Goal: Information Seeking & Learning: Learn about a topic

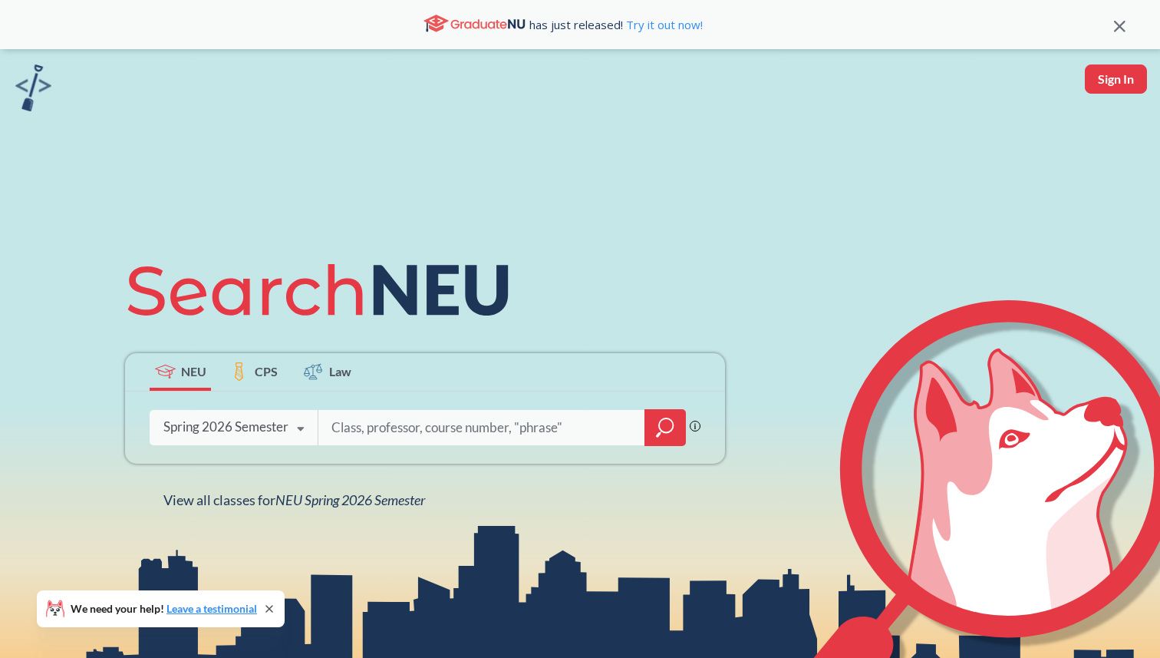
click at [186, 425] on div "Spring 2026 Semester" at bounding box center [225, 426] width 125 height 17
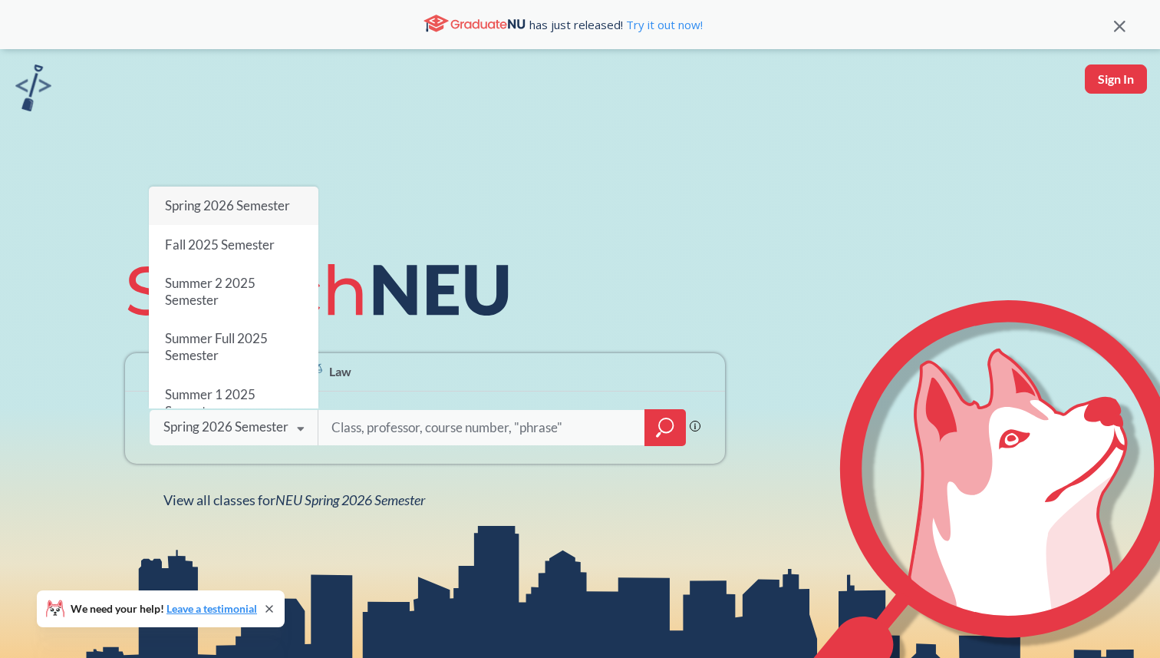
click at [252, 209] on span "Spring 2026 Semester" at bounding box center [227, 205] width 125 height 16
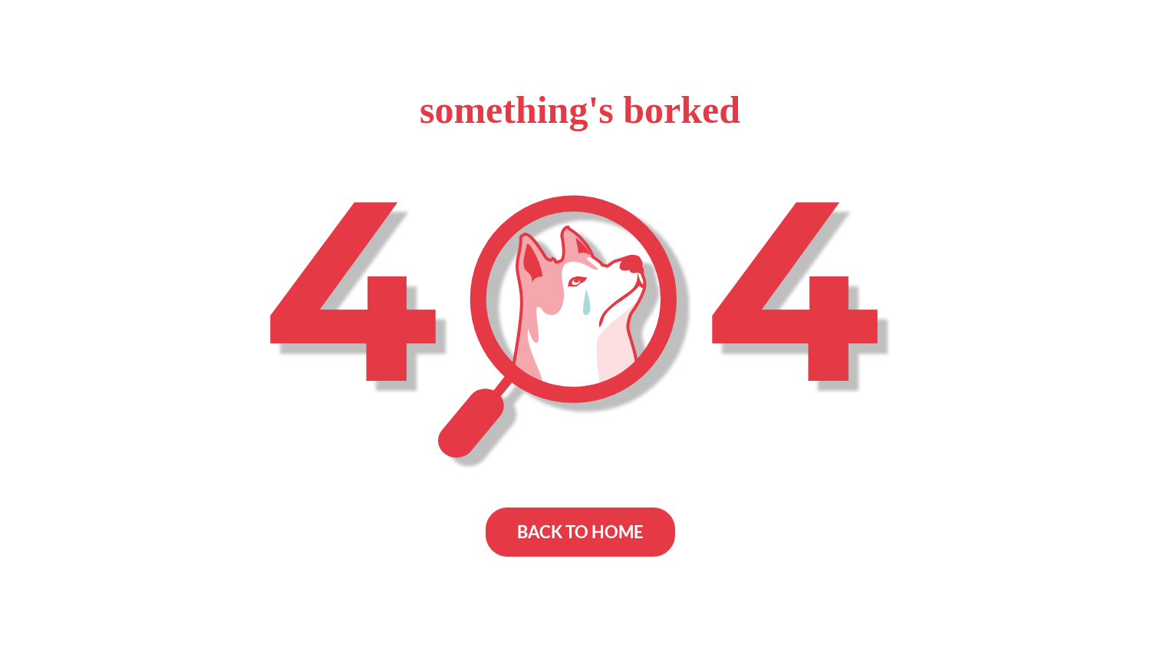
click at [544, 522] on div "BACK TO HOME" at bounding box center [581, 531] width 190 height 49
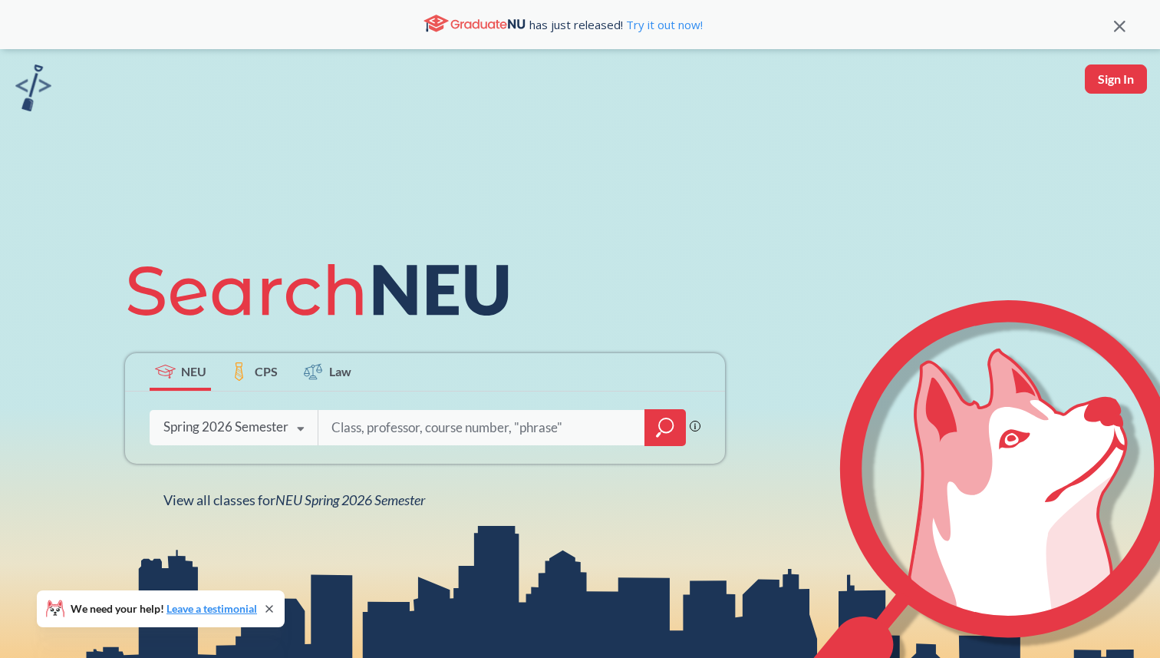
click at [391, 432] on input "search" at bounding box center [482, 427] width 304 height 32
click at [682, 429] on div at bounding box center [665, 427] width 41 height 37
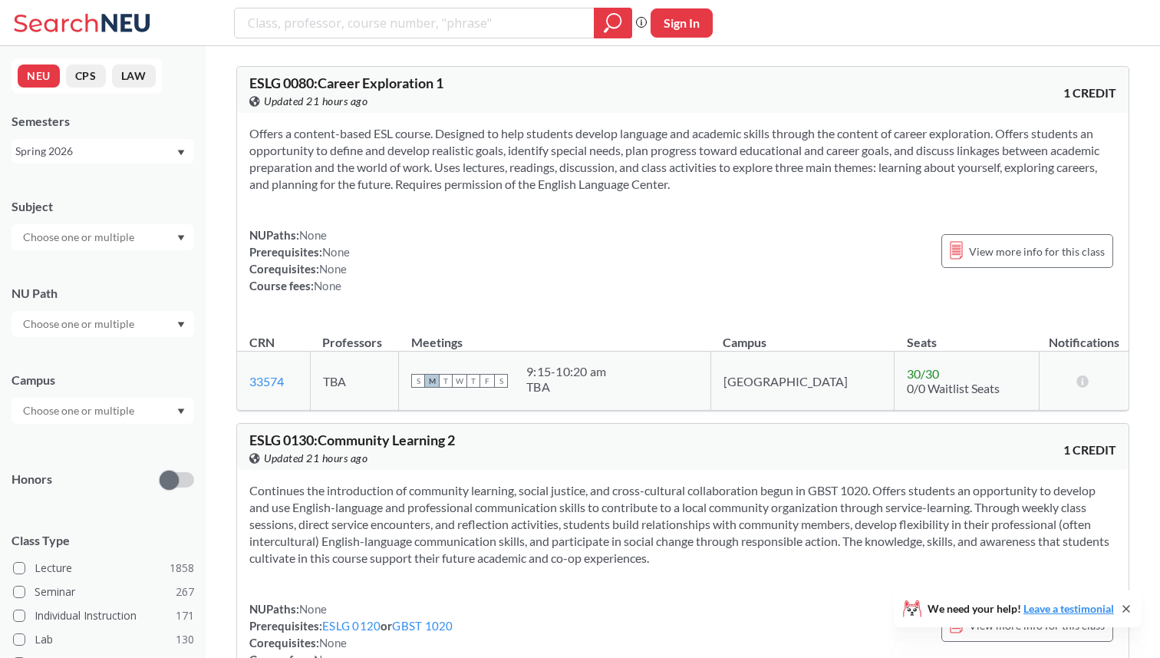
click at [140, 244] on div at bounding box center [103, 237] width 183 height 26
click at [117, 268] on div "CS ( 97 )" at bounding box center [106, 264] width 173 height 17
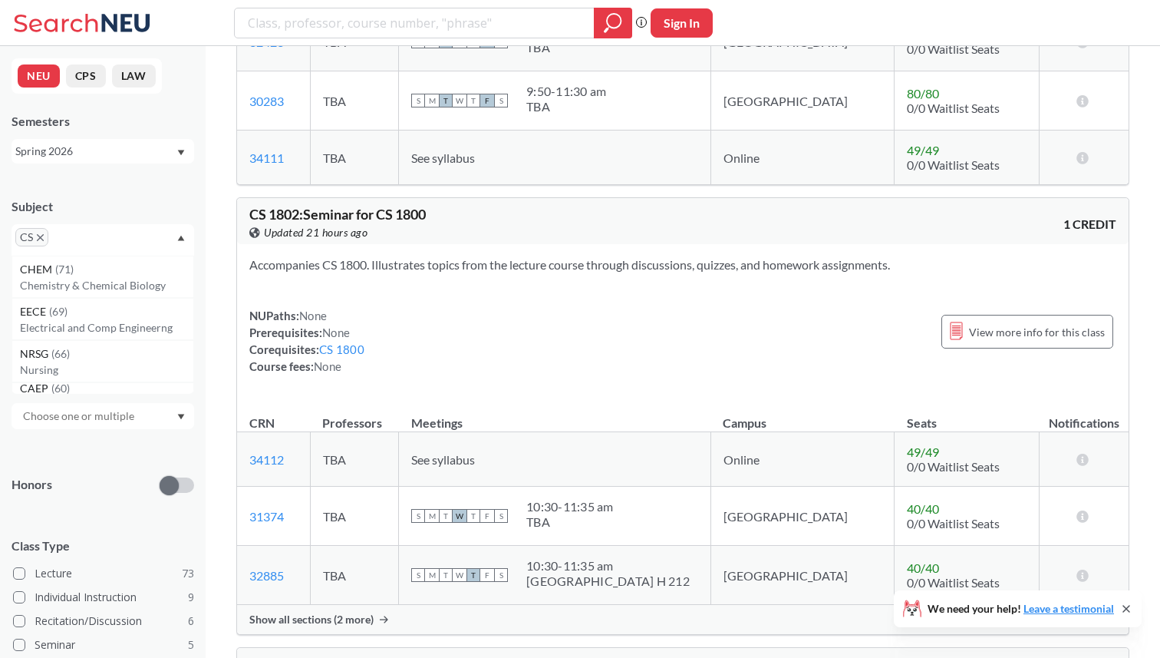
scroll to position [1465, 0]
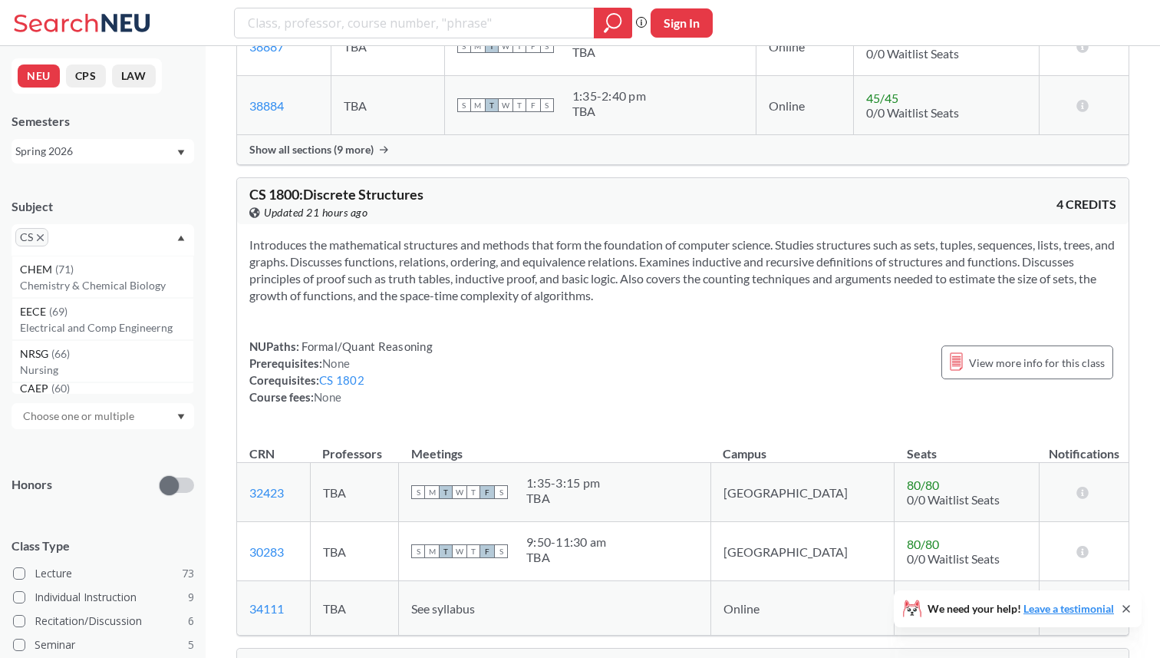
click at [42, 236] on icon "X to remove pill" at bounding box center [40, 237] width 7 height 7
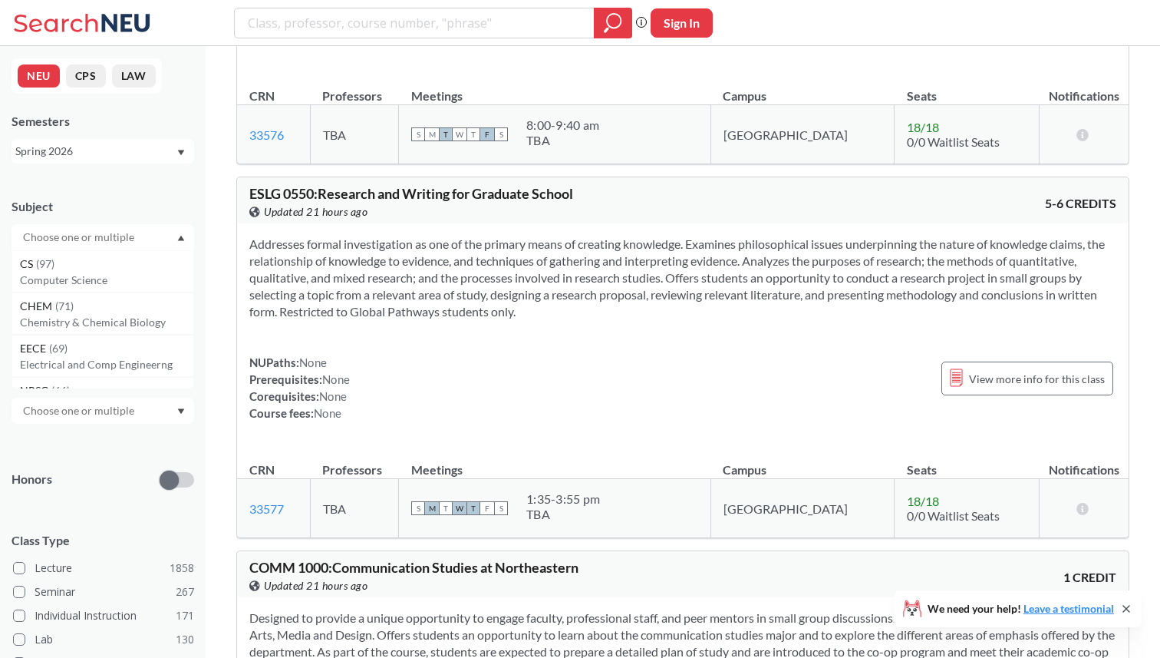
click at [70, 249] on div at bounding box center [103, 237] width 183 height 26
click at [75, 239] on input "text" at bounding box center [79, 237] width 129 height 18
type input "math"
click at [77, 286] on p "Mathematics" at bounding box center [106, 279] width 173 height 15
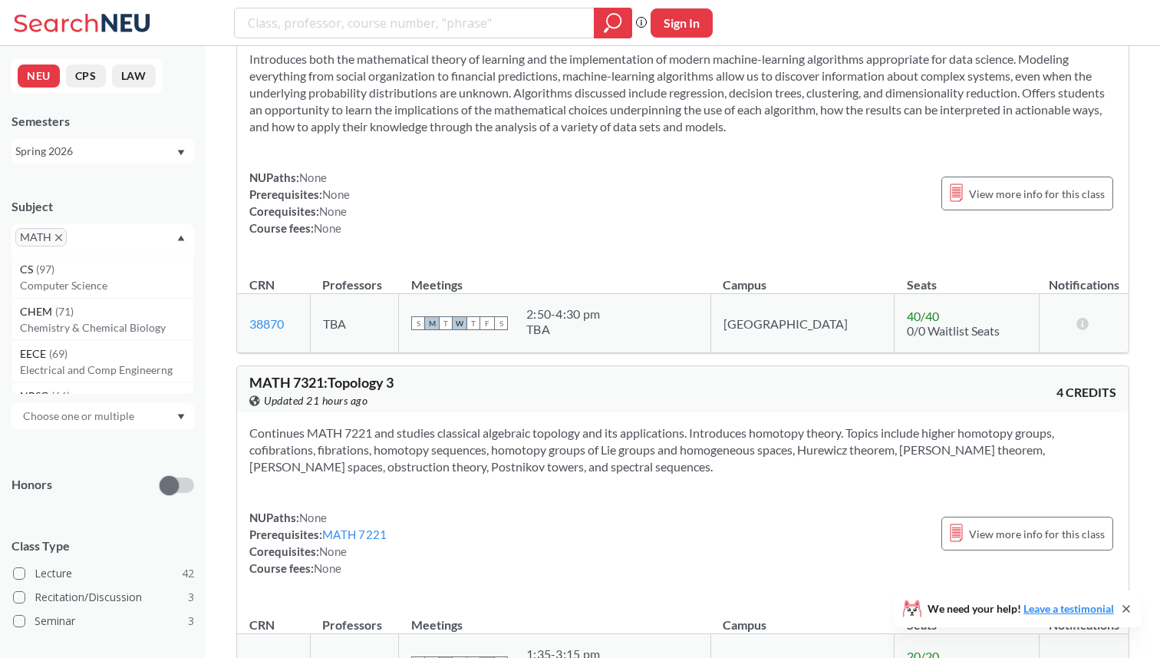
scroll to position [16901, 0]
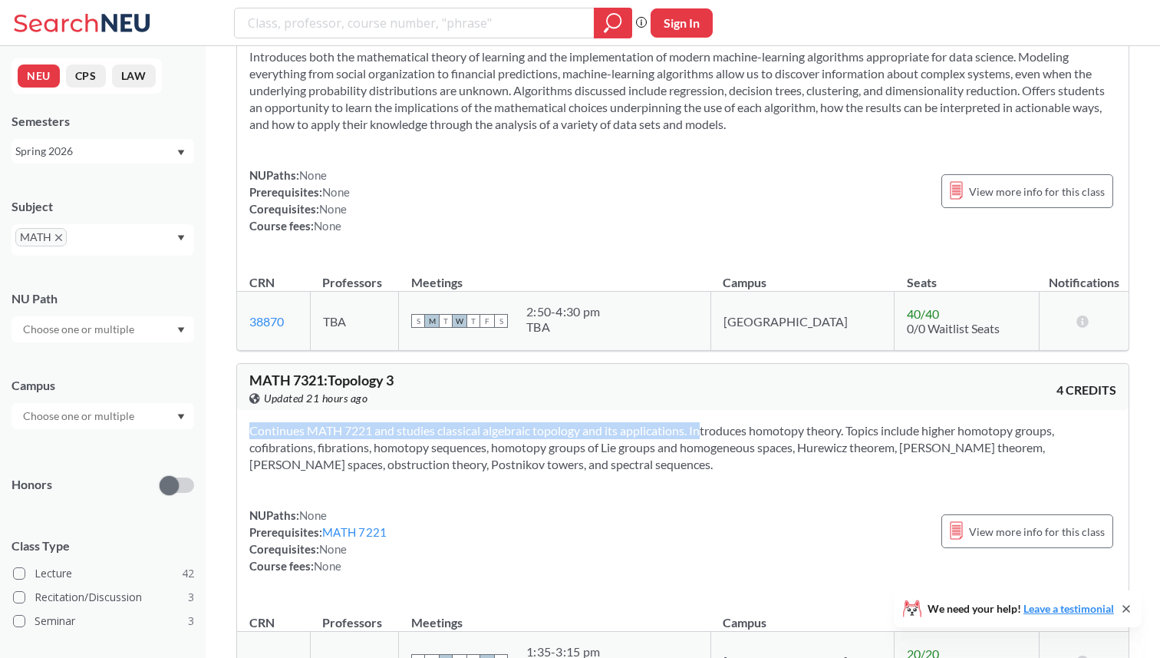
drag, startPoint x: 688, startPoint y: 418, endPoint x: 684, endPoint y: 370, distance: 48.5
click at [684, 410] on div "Continues MATH 7221 and studies classical algebraic topology and its applicatio…" at bounding box center [683, 504] width 892 height 189
click at [684, 422] on section "Continues MATH 7221 and studies classical algebraic topology and its applicatio…" at bounding box center [682, 447] width 867 height 51
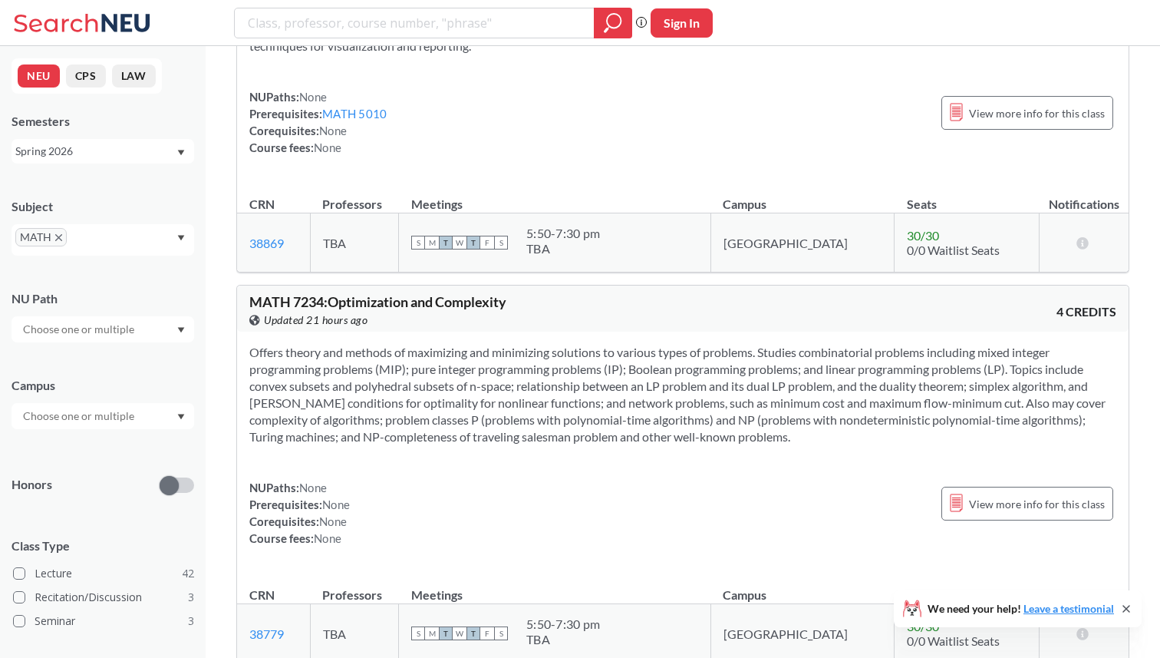
scroll to position [16215, 0]
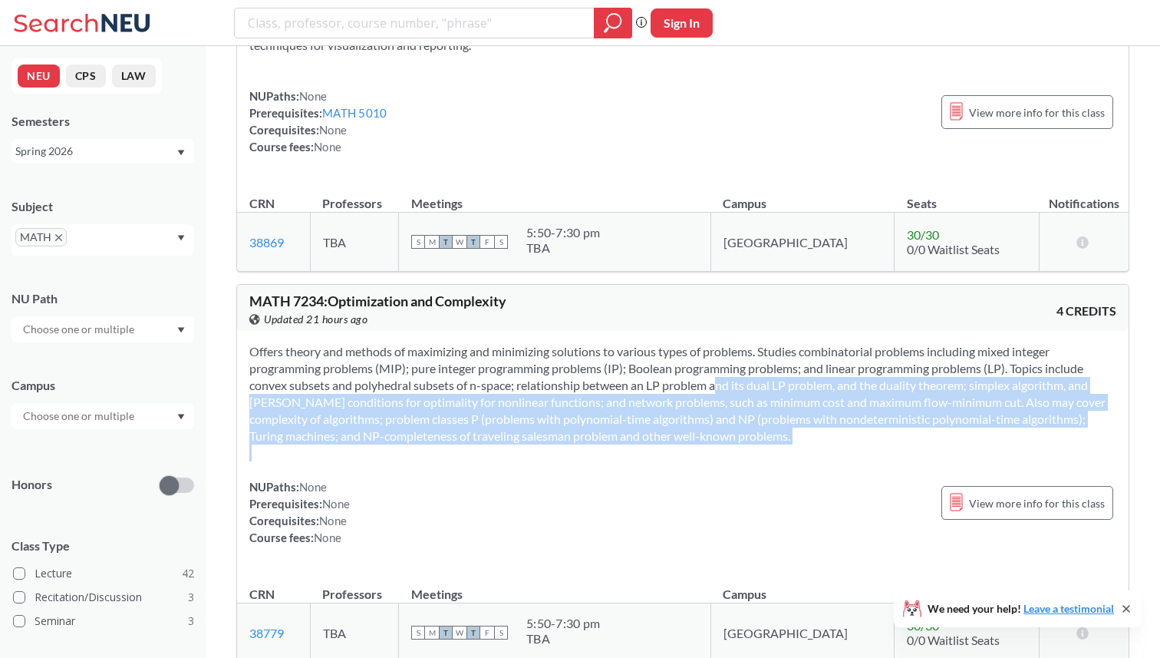
drag, startPoint x: 702, startPoint y: 405, endPoint x: 688, endPoint y: 327, distance: 79.5
click at [688, 331] on div "Offers theory and methods of maximizing and minimizing solutions to various typ…" at bounding box center [683, 450] width 892 height 239
click at [688, 343] on section "Offers theory and methods of maximizing and minimizing solutions to various typ…" at bounding box center [682, 393] width 867 height 101
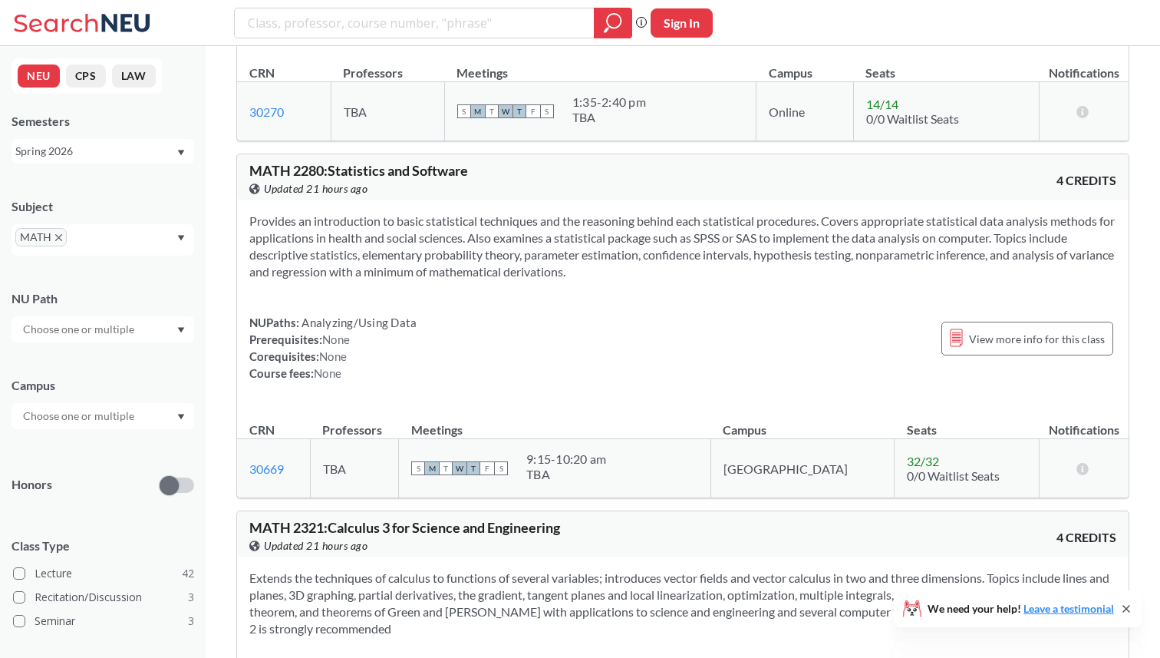
scroll to position [5267, 0]
